Goal: Task Accomplishment & Management: Manage account settings

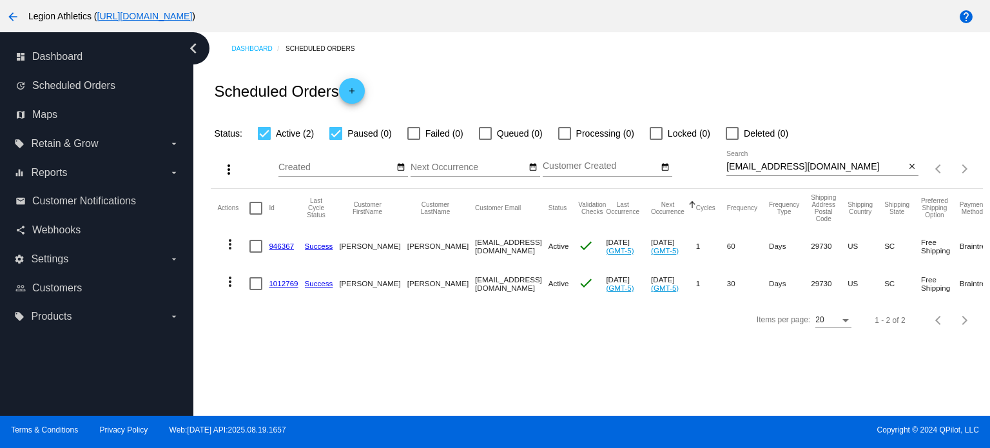
click at [829, 169] on input "[EMAIL_ADDRESS][DOMAIN_NAME]" at bounding box center [815, 167] width 178 height 10
paste input "[EMAIL_ADDRESS]"
type input "[EMAIL_ADDRESS][DOMAIN_NAME]"
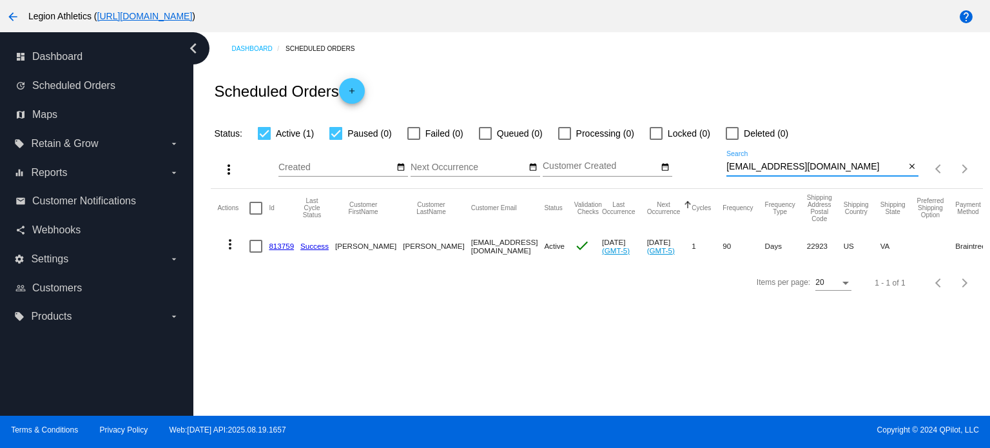
click at [285, 247] on link "813759" at bounding box center [281, 246] width 25 height 8
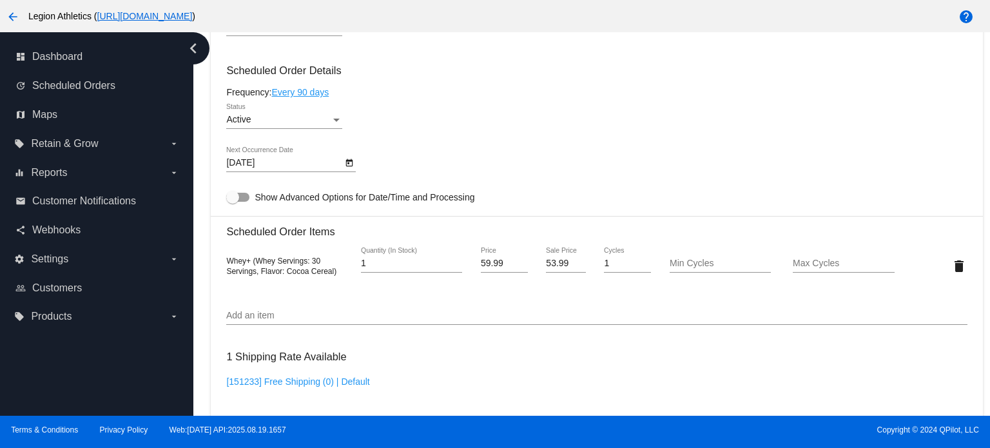
scroll to position [747, 0]
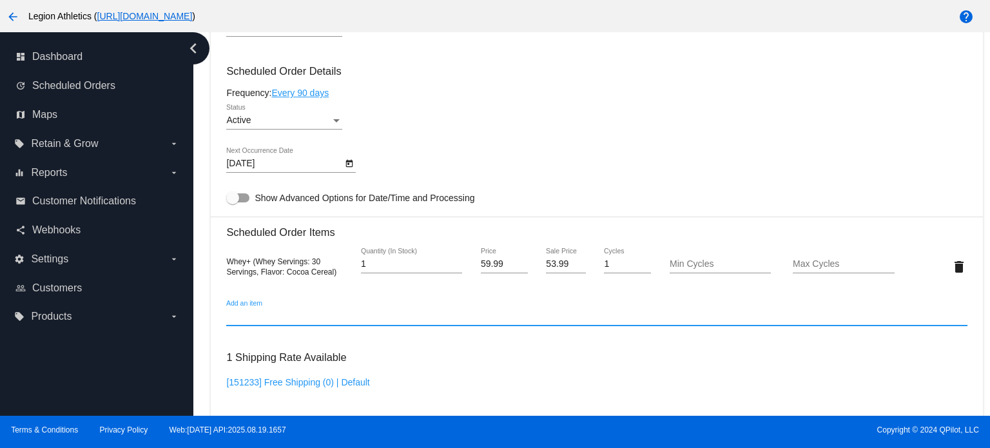
click at [287, 322] on input "Add an item" at bounding box center [596, 316] width 740 height 10
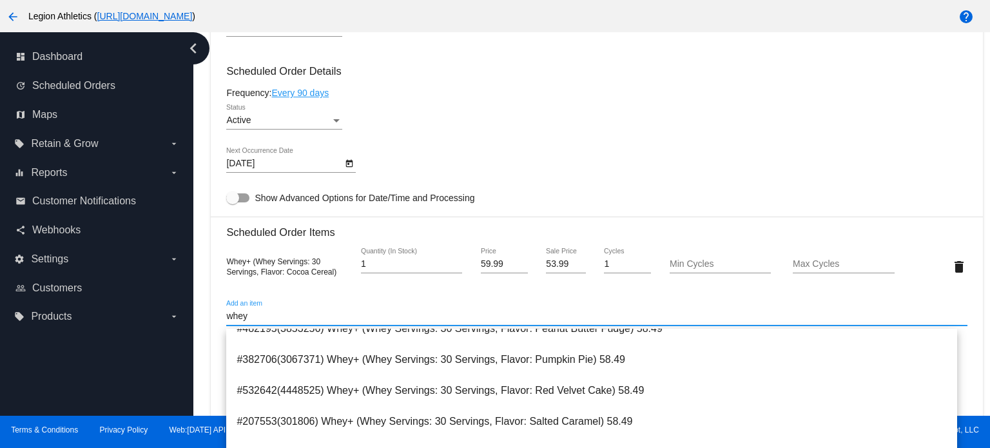
scroll to position [786, 0]
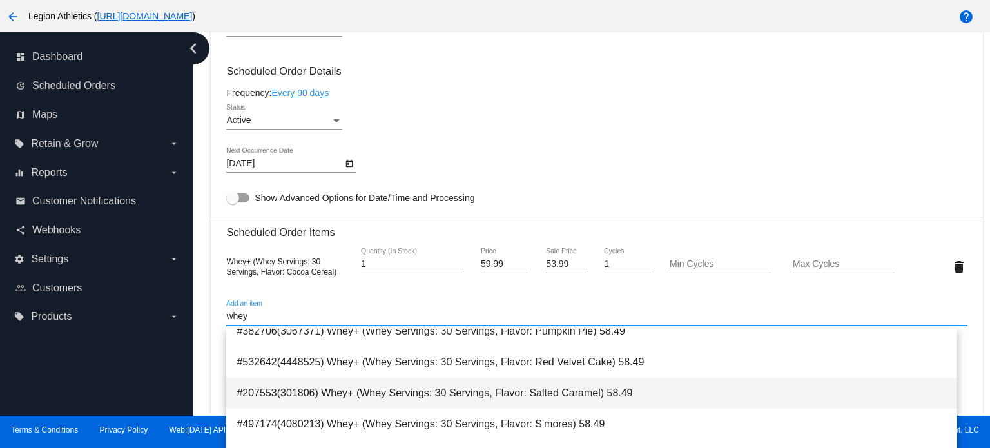
type input "whey"
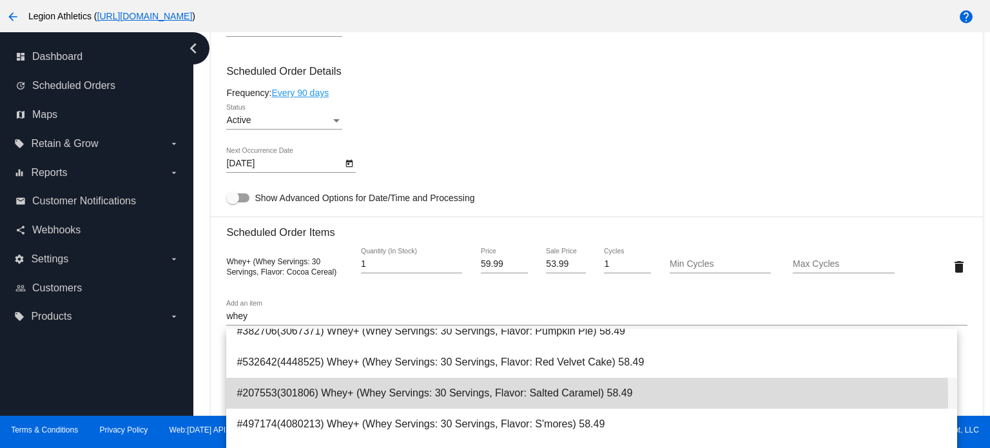
click at [278, 401] on span "#207553(301806) Whey+ (Whey Servings: 30 Servings, Flavor: Salted Caramel) 58.49" at bounding box center [591, 393] width 710 height 31
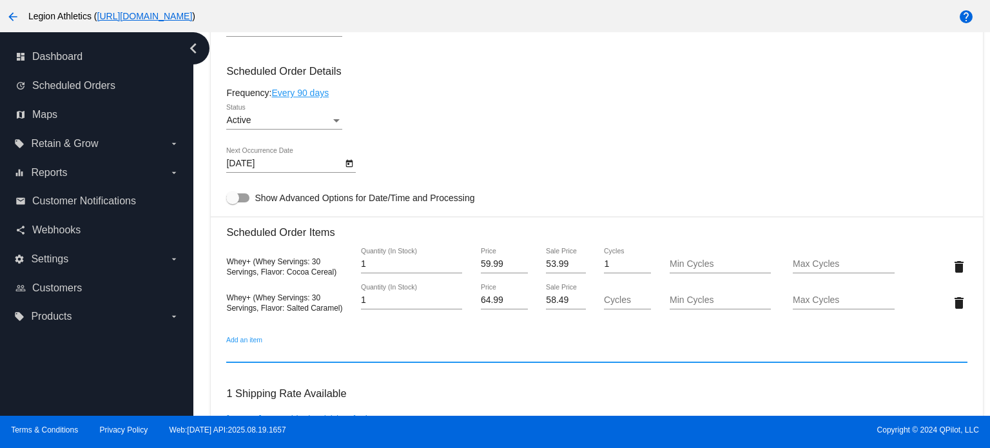
click at [546, 300] on input "58.49" at bounding box center [565, 300] width 39 height 10
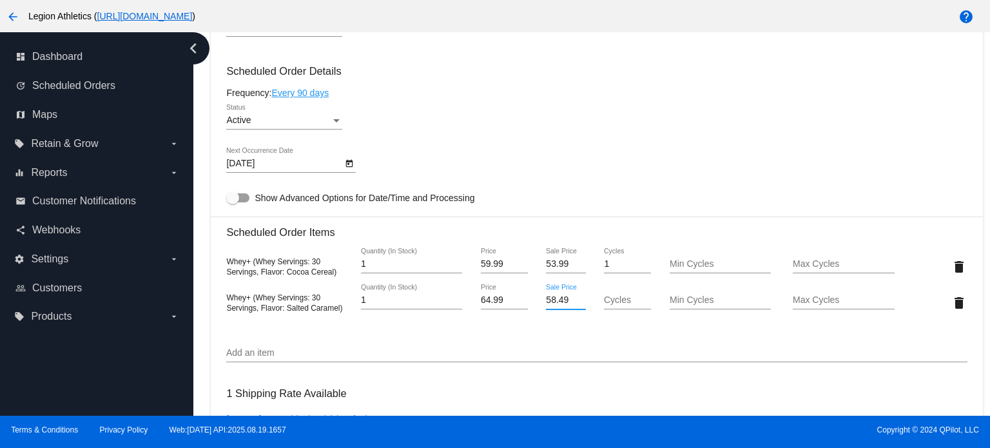
scroll to position [748, 0]
click at [546, 300] on input "58.49" at bounding box center [565, 299] width 39 height 10
type input "53.99"
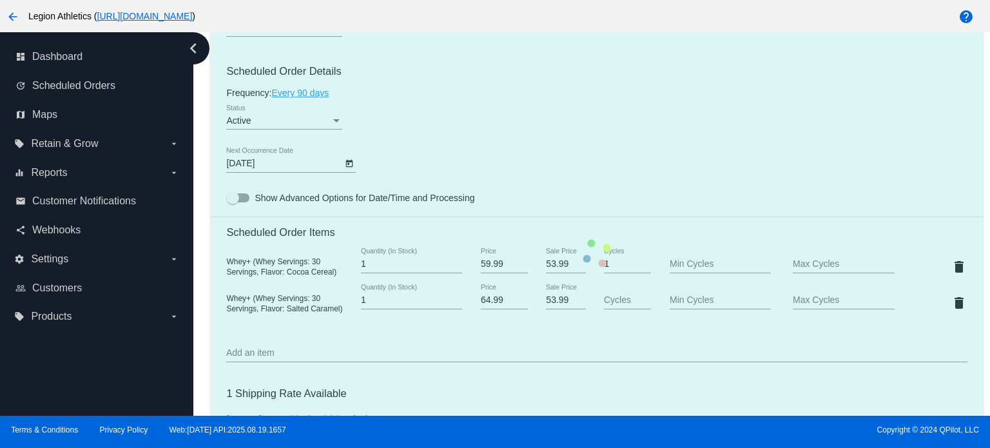
click at [541, 336] on mat-card "Customer 5566789: [PERSON_NAME] [EMAIL_ADDRESS][DOMAIN_NAME] Customer Shipping …" at bounding box center [596, 253] width 771 height 1326
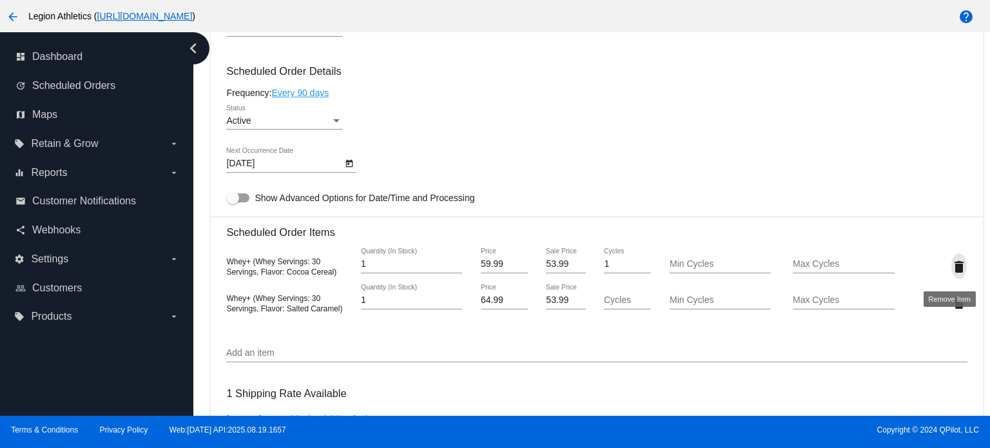
click at [951, 267] on mat-icon "delete" at bounding box center [958, 266] width 15 height 15
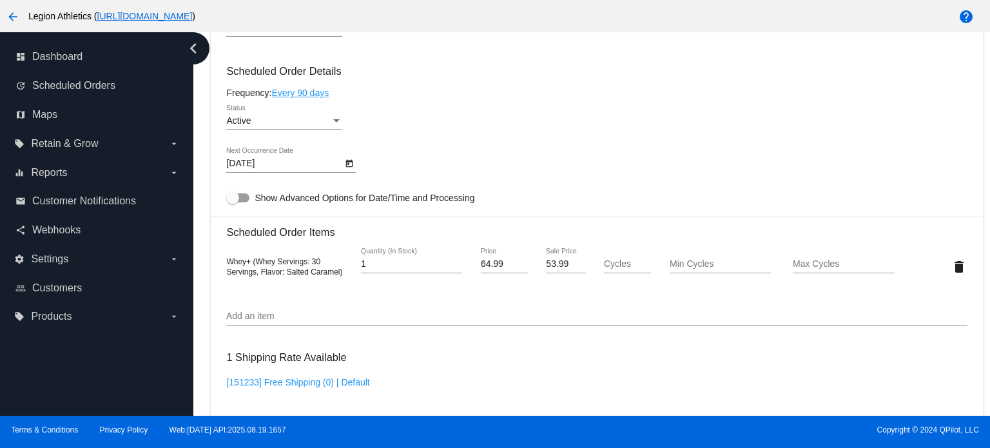
scroll to position [1214, 0]
